Goal: Transaction & Acquisition: Purchase product/service

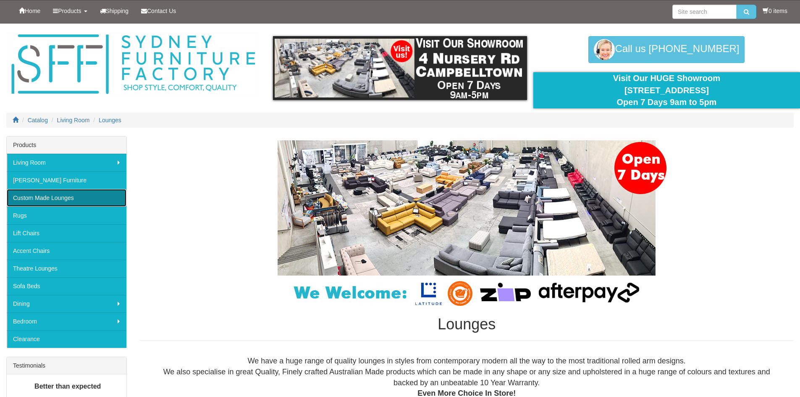
click at [81, 196] on link "Custom Made Lounges" at bounding box center [67, 198] width 120 height 18
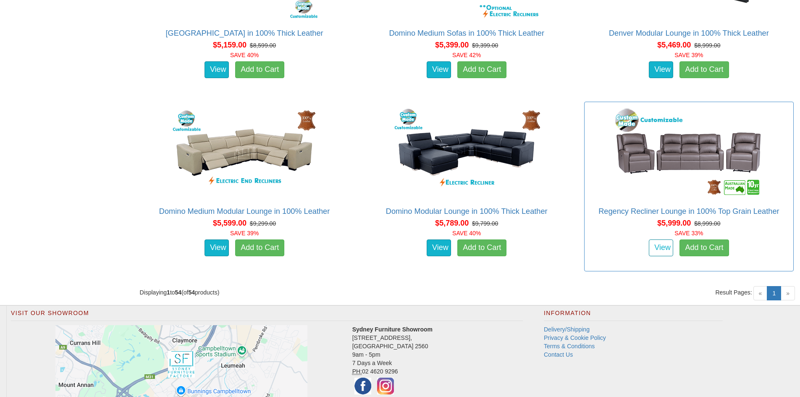
scroll to position [3569, 0]
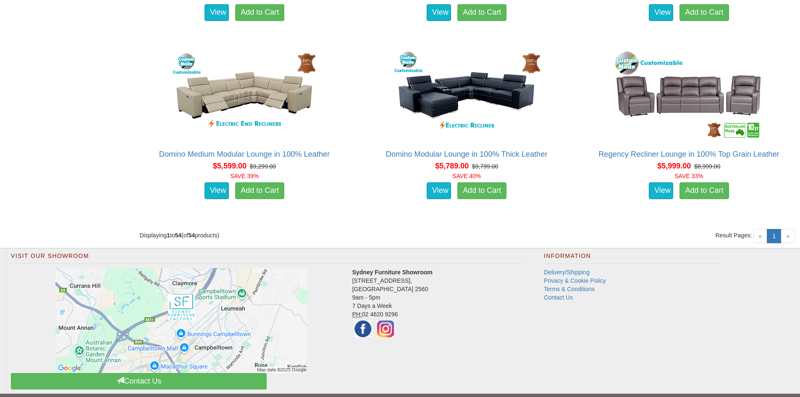
click at [791, 236] on span "»" at bounding box center [788, 236] width 14 height 14
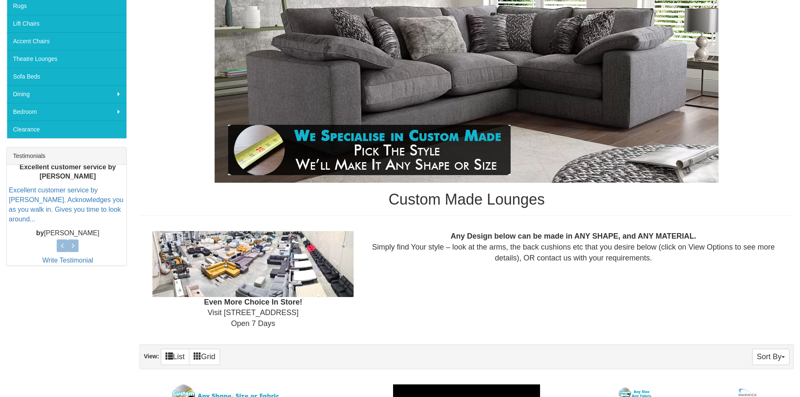
scroll to position [210, 0]
click at [73, 242] on icon at bounding box center [73, 245] width 3 height 8
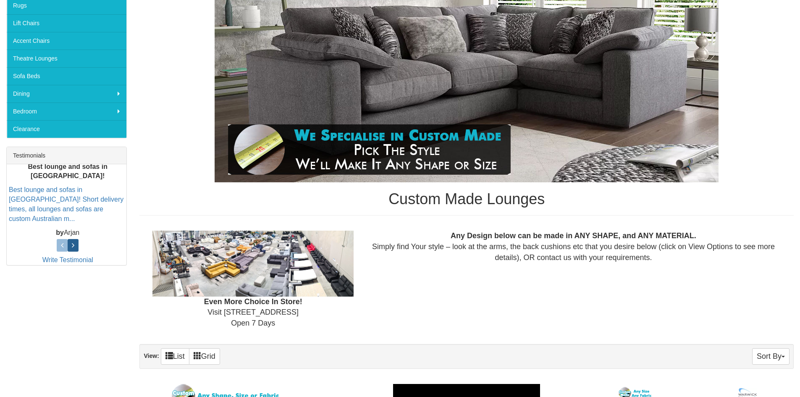
click at [73, 242] on icon at bounding box center [73, 245] width 3 height 8
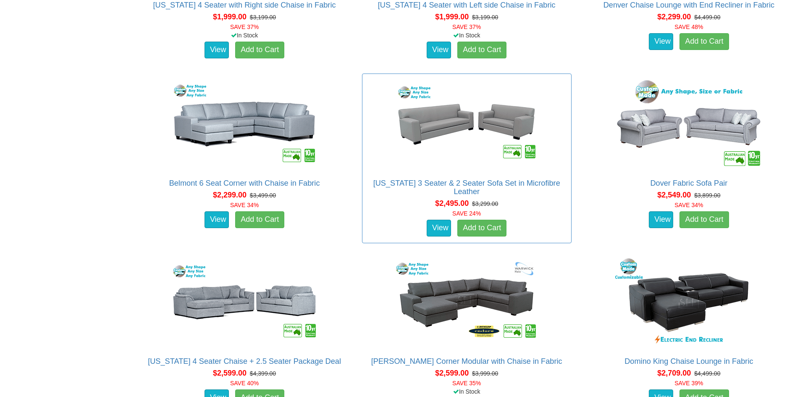
scroll to position [1050, 0]
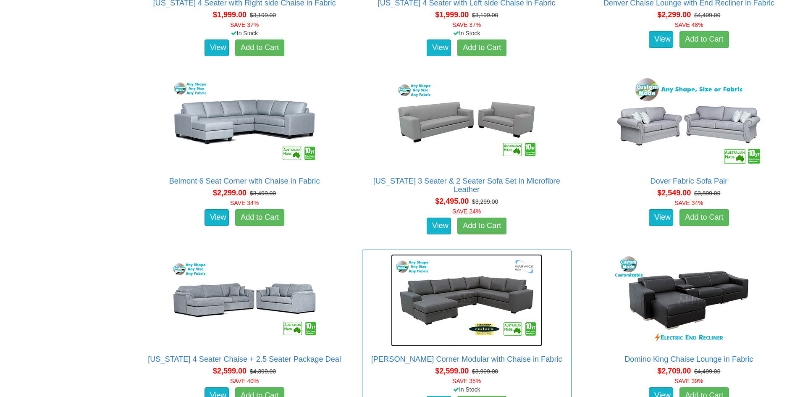
click at [461, 287] on img at bounding box center [466, 300] width 151 height 92
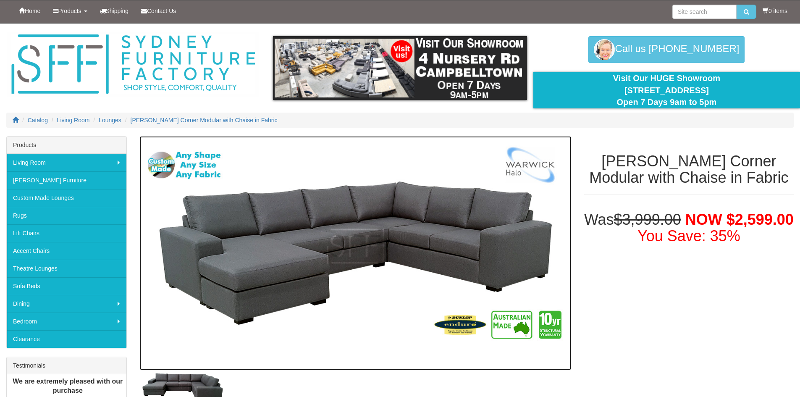
click at [339, 222] on img at bounding box center [355, 253] width 432 height 234
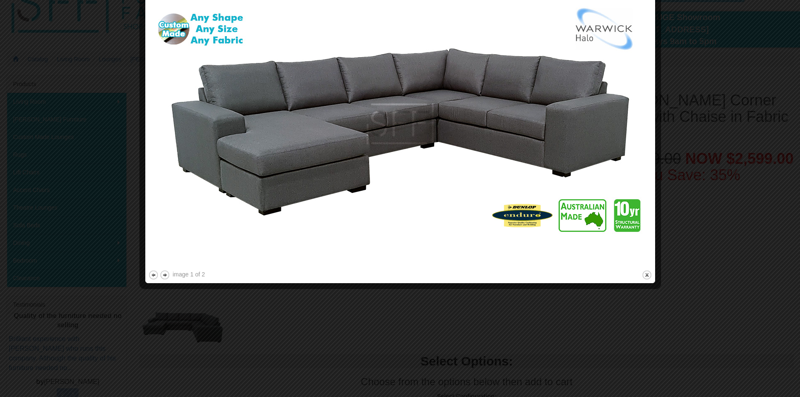
scroll to position [84, 0]
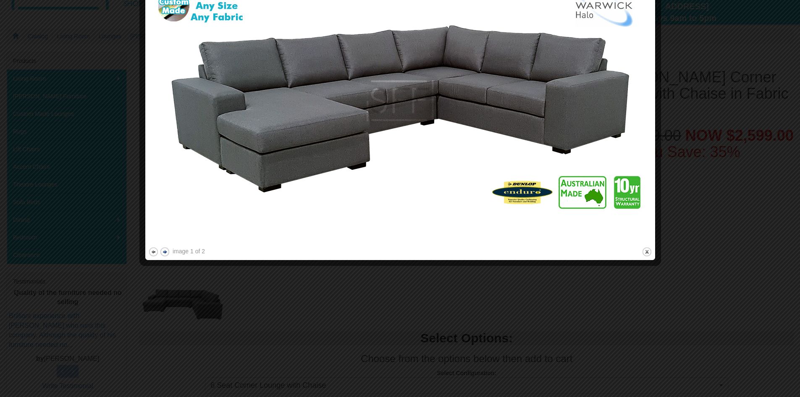
click at [162, 251] on button "next" at bounding box center [165, 251] width 10 height 10
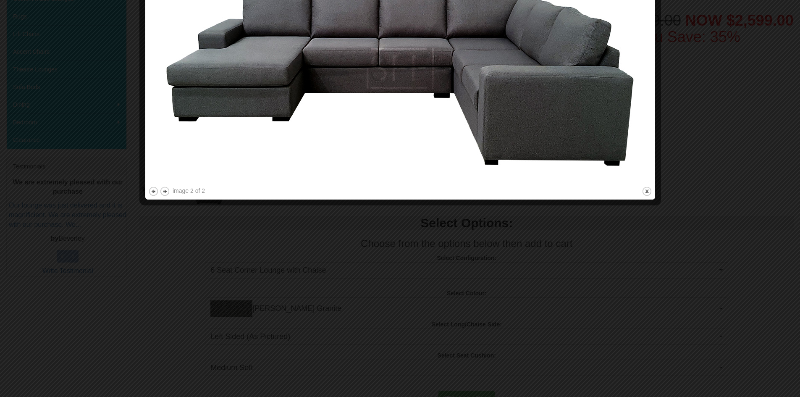
scroll to position [210, 0]
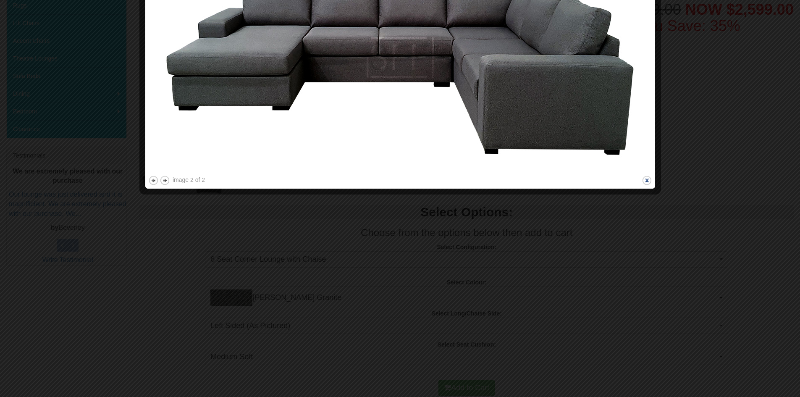
click at [646, 185] on button "close" at bounding box center [647, 180] width 10 height 10
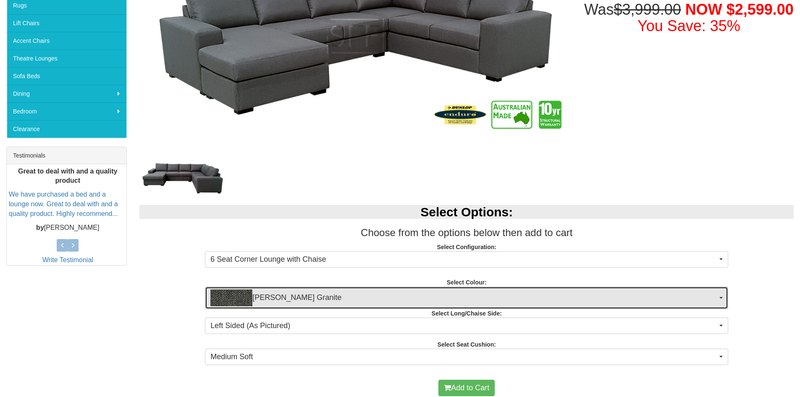
click at [244, 296] on img "button" at bounding box center [231, 297] width 42 height 17
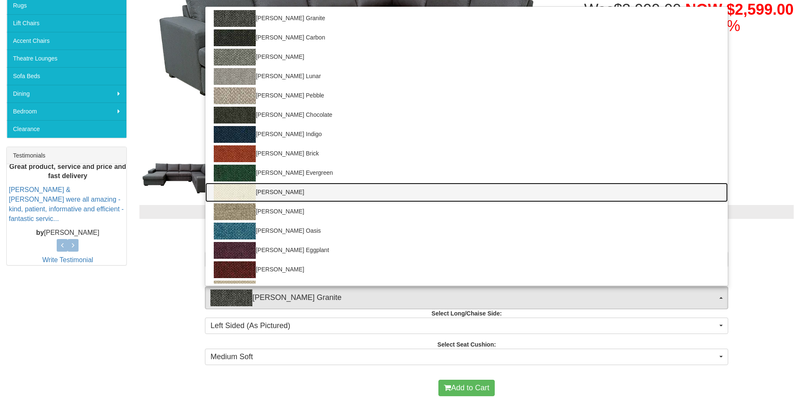
click at [237, 188] on img at bounding box center [235, 192] width 42 height 17
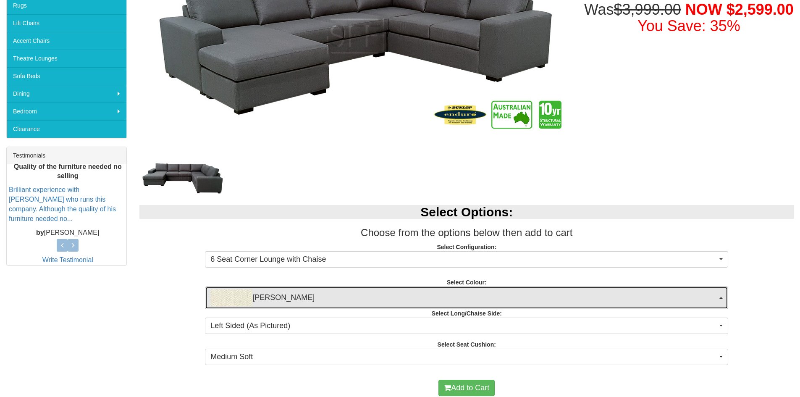
click at [354, 293] on span "Oden Balsa" at bounding box center [463, 297] width 507 height 17
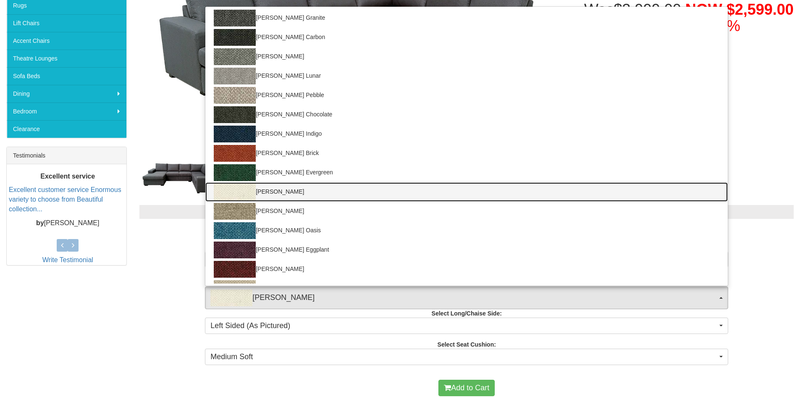
scroll to position [0, 0]
click at [245, 192] on img at bounding box center [235, 192] width 42 height 17
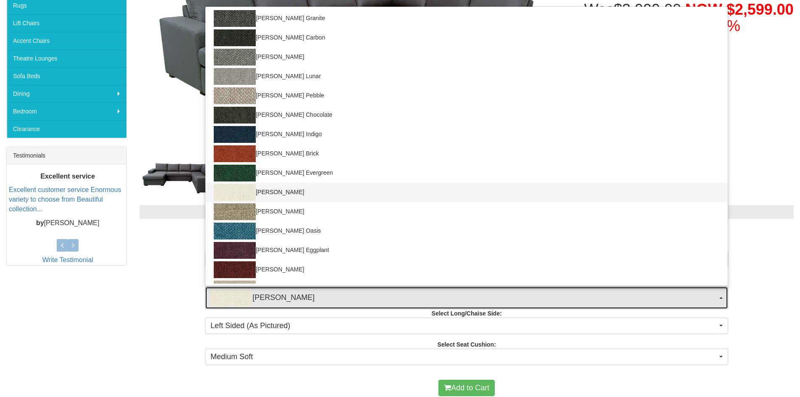
select select "1784"
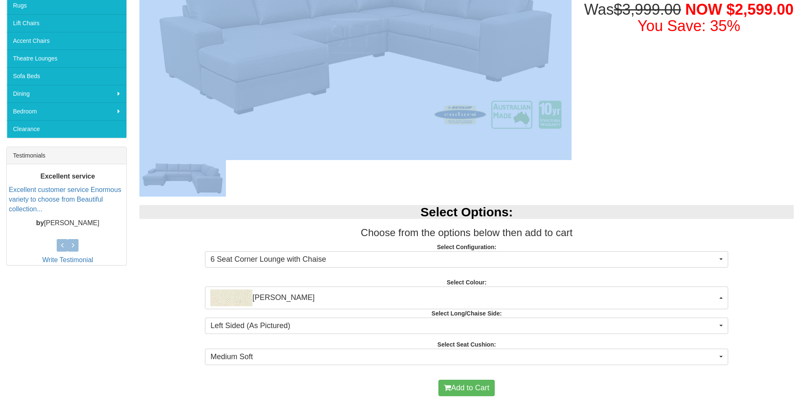
click at [245, 192] on div at bounding box center [355, 178] width 432 height 36
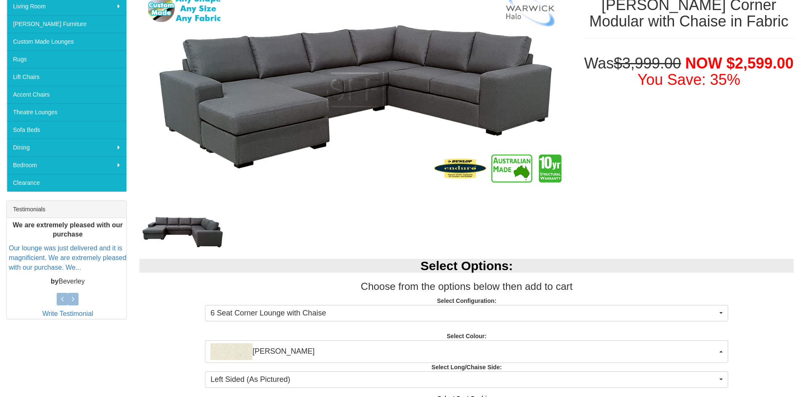
scroll to position [168, 0]
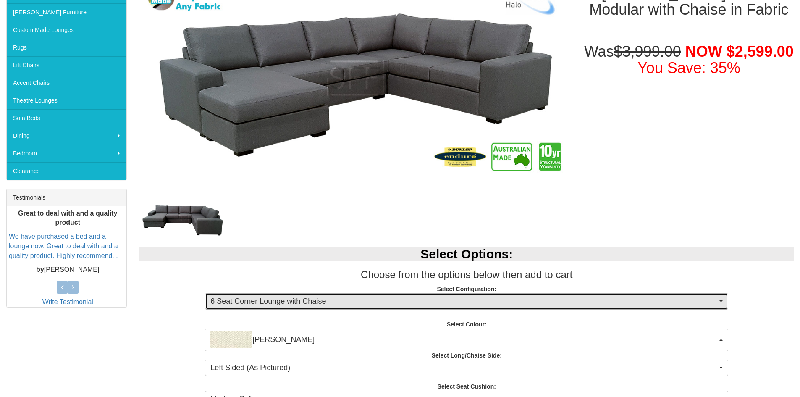
click at [724, 299] on button "6 Seat Corner Lounge with Chaise" at bounding box center [466, 301] width 523 height 17
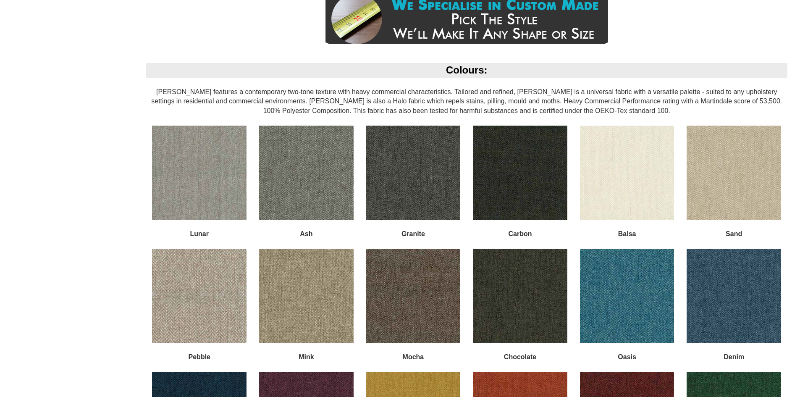
scroll to position [1302, 0]
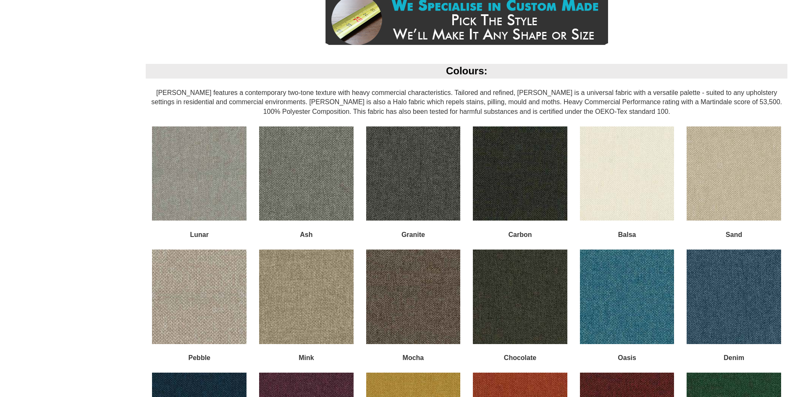
click at [610, 178] on img at bounding box center [627, 173] width 94 height 94
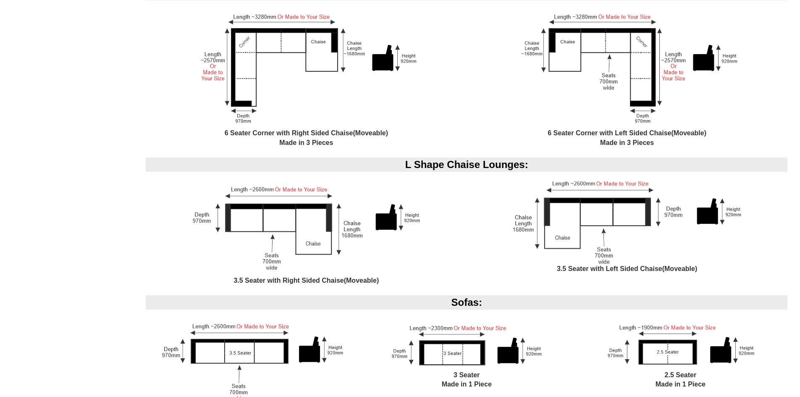
scroll to position [780, 0]
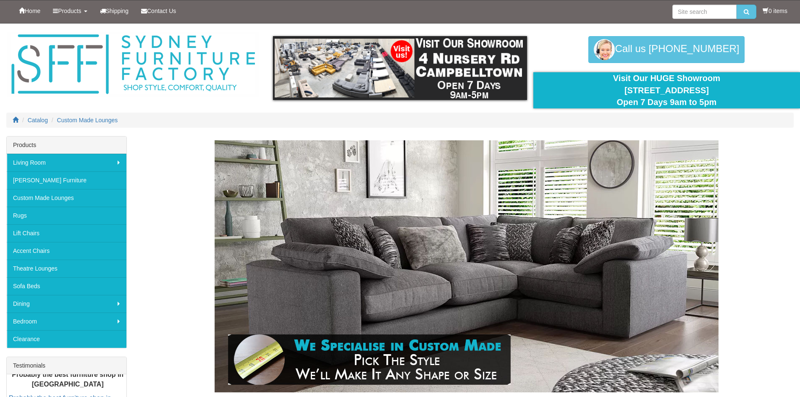
scroll to position [1050, 0]
